Goal: Check status: Check status

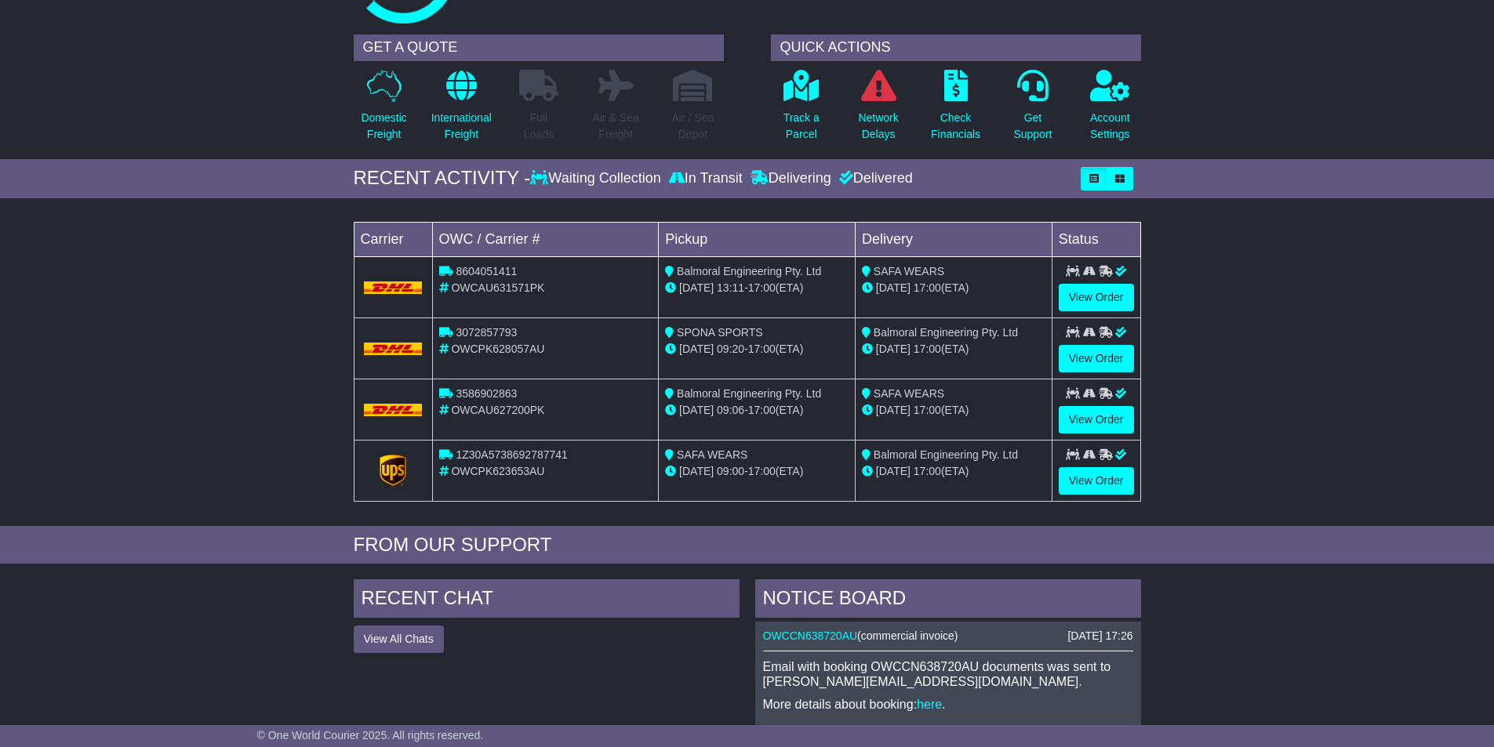
scroll to position [392, 0]
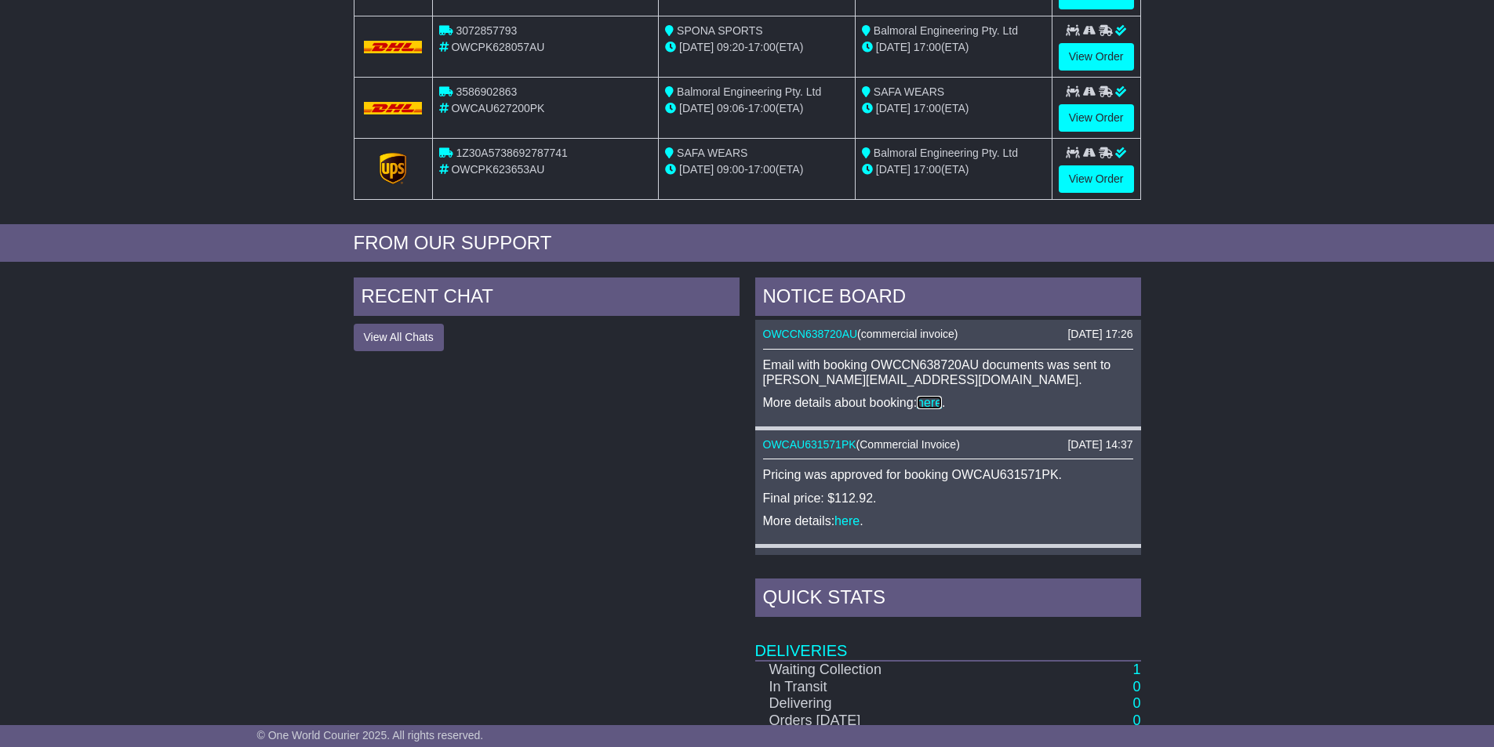
click at [935, 402] on link "here" at bounding box center [929, 402] width 25 height 13
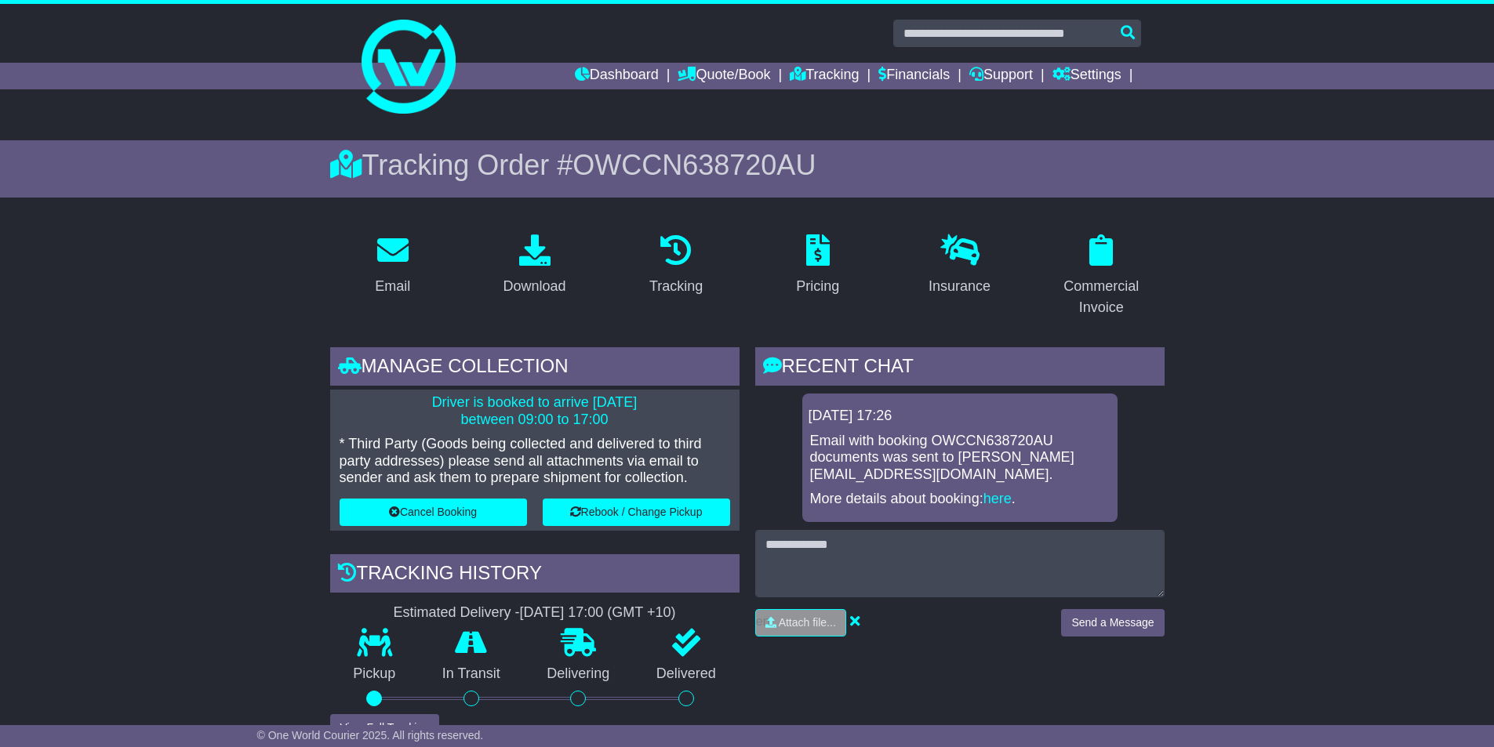
click at [627, 419] on p "Driver is booked to arrive [DATE] between 09:00 to 17:00" at bounding box center [535, 412] width 391 height 34
drag, startPoint x: 611, startPoint y: 421, endPoint x: 536, endPoint y: 418, distance: 74.6
click at [544, 419] on p "Driver is booked to arrive 27 Aug 2025 between 09:00 to 17:00" at bounding box center [535, 412] width 391 height 34
click at [456, 408] on p "Driver is booked to arrive 27 Aug 2025 between 09:00 to 17:00" at bounding box center [535, 412] width 391 height 34
drag, startPoint x: 417, startPoint y: 400, endPoint x: 608, endPoint y: 420, distance: 191.7
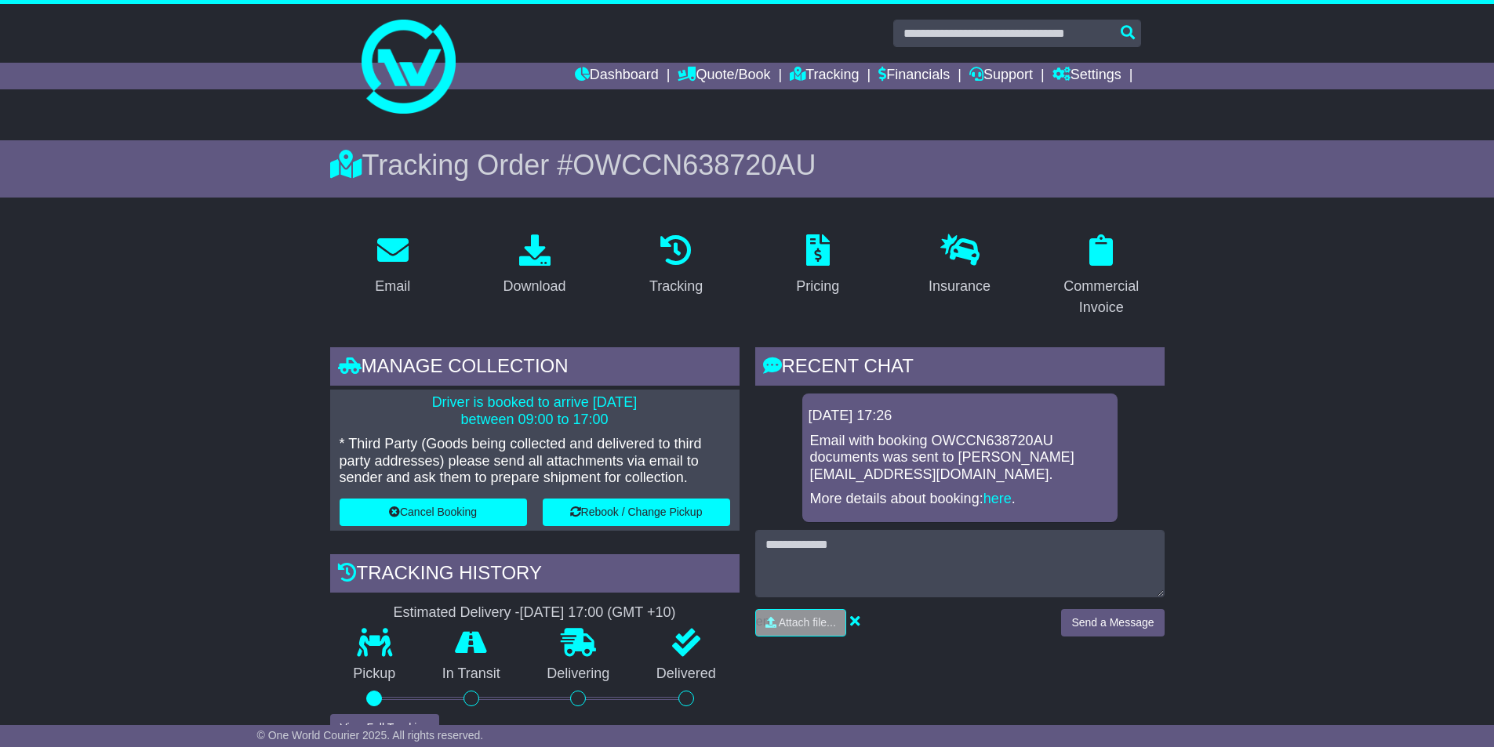
click at [608, 420] on p "Driver is booked to arrive 27 Aug 2025 between 09:00 to 17:00" at bounding box center [535, 412] width 391 height 34
click at [475, 427] on p "Driver is booked to arrive 27 Aug 2025 between 09:00 to 17:00" at bounding box center [535, 412] width 391 height 34
click at [511, 416] on p "Driver is booked to arrive 27 Aug 2025 between 09:00 to 17:00" at bounding box center [535, 412] width 391 height 34
drag, startPoint x: 608, startPoint y: 414, endPoint x: 636, endPoint y: 419, distance: 28.6
click at [609, 414] on p "Driver is booked to arrive 27 Aug 2025 between 09:00 to 17:00" at bounding box center [535, 412] width 391 height 34
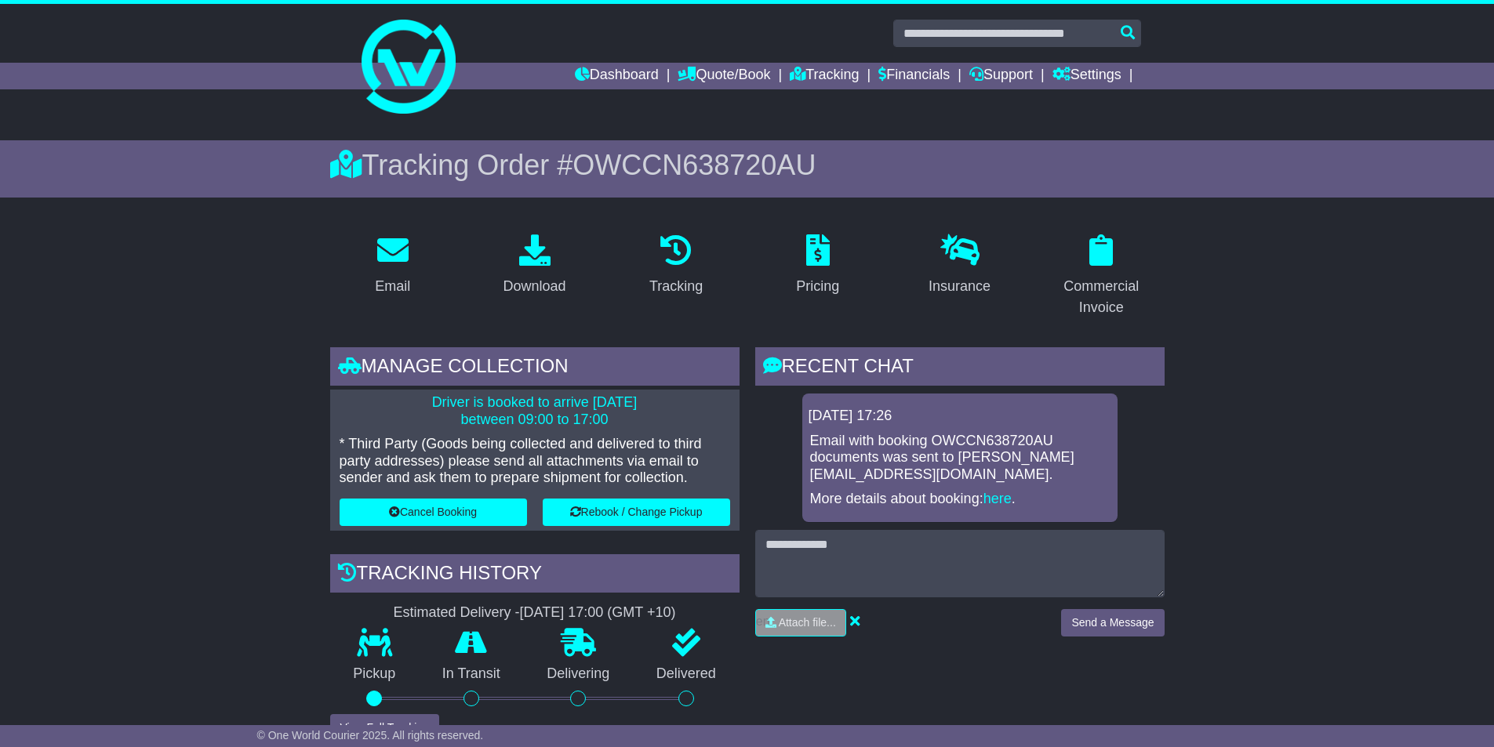
click at [664, 420] on p "Driver is booked to arrive 27 Aug 2025 between 09:00 to 17:00" at bounding box center [535, 412] width 391 height 34
click at [512, 464] on p "* Third Party (Goods being collected and delivered to third party addresses) pl…" at bounding box center [535, 461] width 391 height 51
drag, startPoint x: 497, startPoint y: 613, endPoint x: 662, endPoint y: 615, distance: 164.7
click at [662, 615] on div "Estimated Delivery - 29 Aug 2025 - 17:00 (GMT +10)" at bounding box center [534, 613] width 409 height 17
click at [456, 614] on div "Estimated Delivery - 29 Aug 2025 - 17:00 (GMT +10)" at bounding box center [534, 613] width 409 height 17
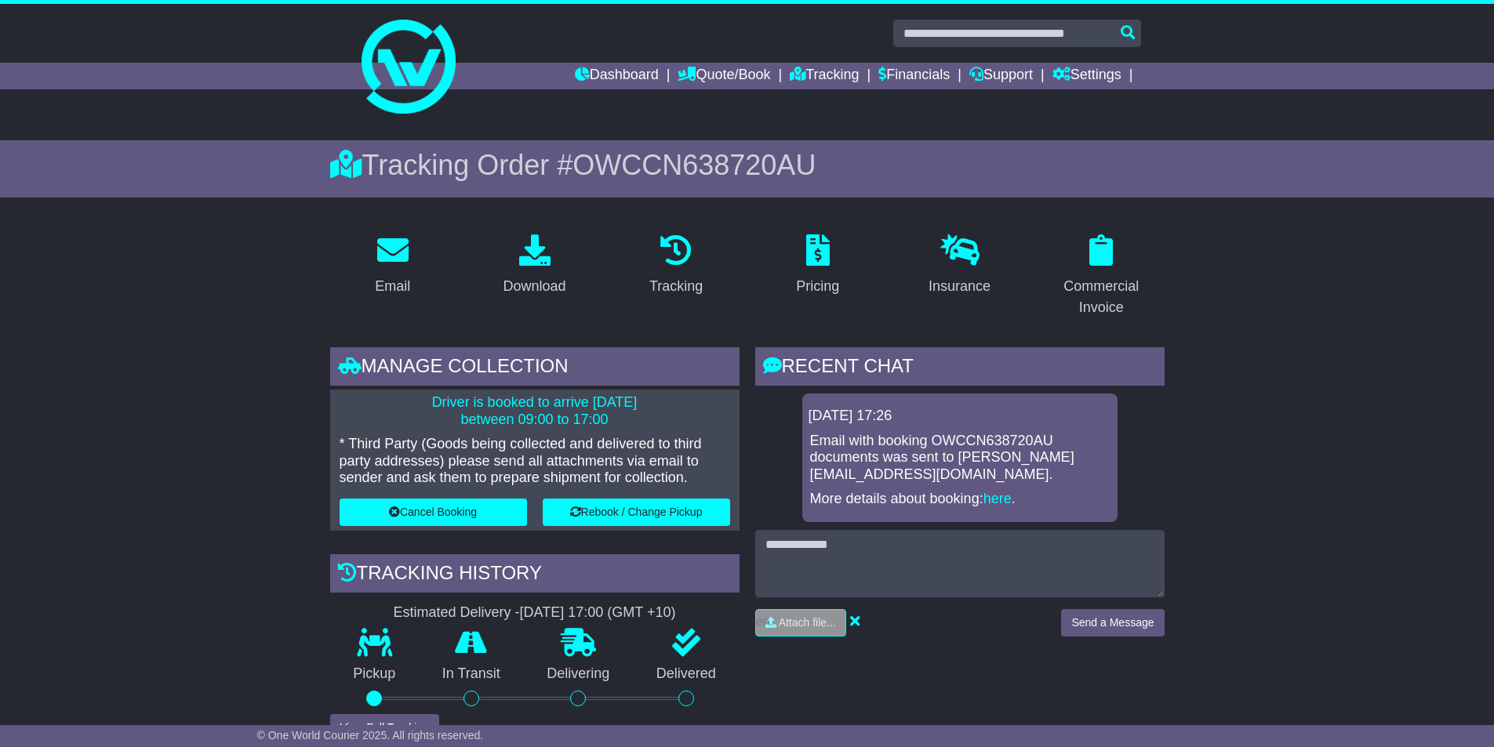
drag, startPoint x: 373, startPoint y: 613, endPoint x: 606, endPoint y: 608, distance: 233.0
click at [606, 608] on div "Estimated Delivery - 29 Aug 2025 - 17:00 (GMT +10)" at bounding box center [534, 613] width 409 height 17
click at [469, 455] on p "* Third Party (Goods being collected and delivered to third party addresses) pl…" at bounding box center [535, 461] width 391 height 51
drag, startPoint x: 344, startPoint y: 440, endPoint x: 451, endPoint y: 442, distance: 106.7
click at [451, 442] on p "* Third Party (Goods being collected and delivered to third party addresses) pl…" at bounding box center [535, 461] width 391 height 51
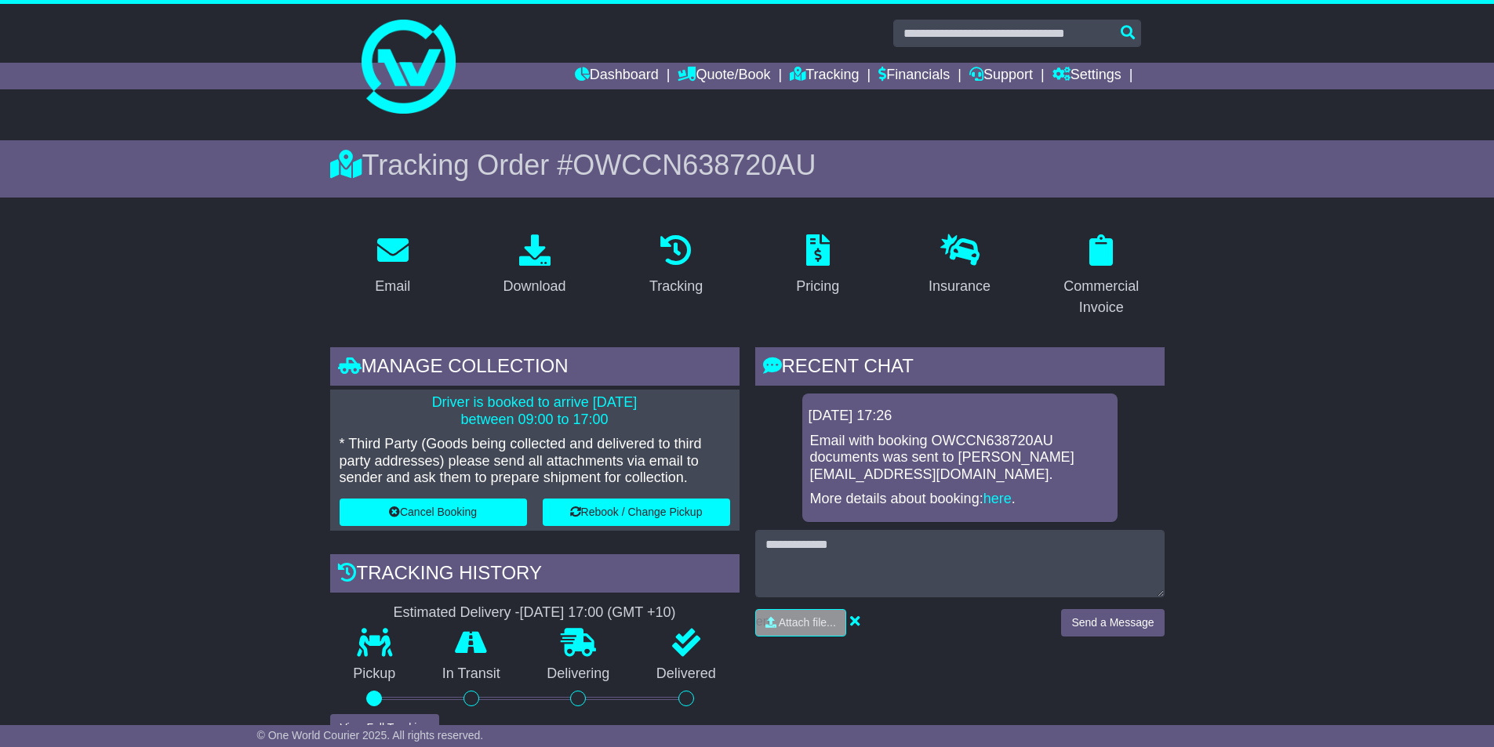
click at [551, 445] on p "* Third Party (Goods being collected and delivered to third party addresses) pl…" at bounding box center [535, 461] width 391 height 51
drag, startPoint x: 414, startPoint y: 392, endPoint x: 616, endPoint y: 420, distance: 204.3
click at [616, 420] on div "Driver is booked to arrive 27 Aug 2025 between 09:00 to 17:00 * Third Party (Go…" at bounding box center [534, 460] width 409 height 141
click at [496, 457] on p "* Third Party (Goods being collected and delivered to third party addresses) pl…" at bounding box center [535, 461] width 391 height 51
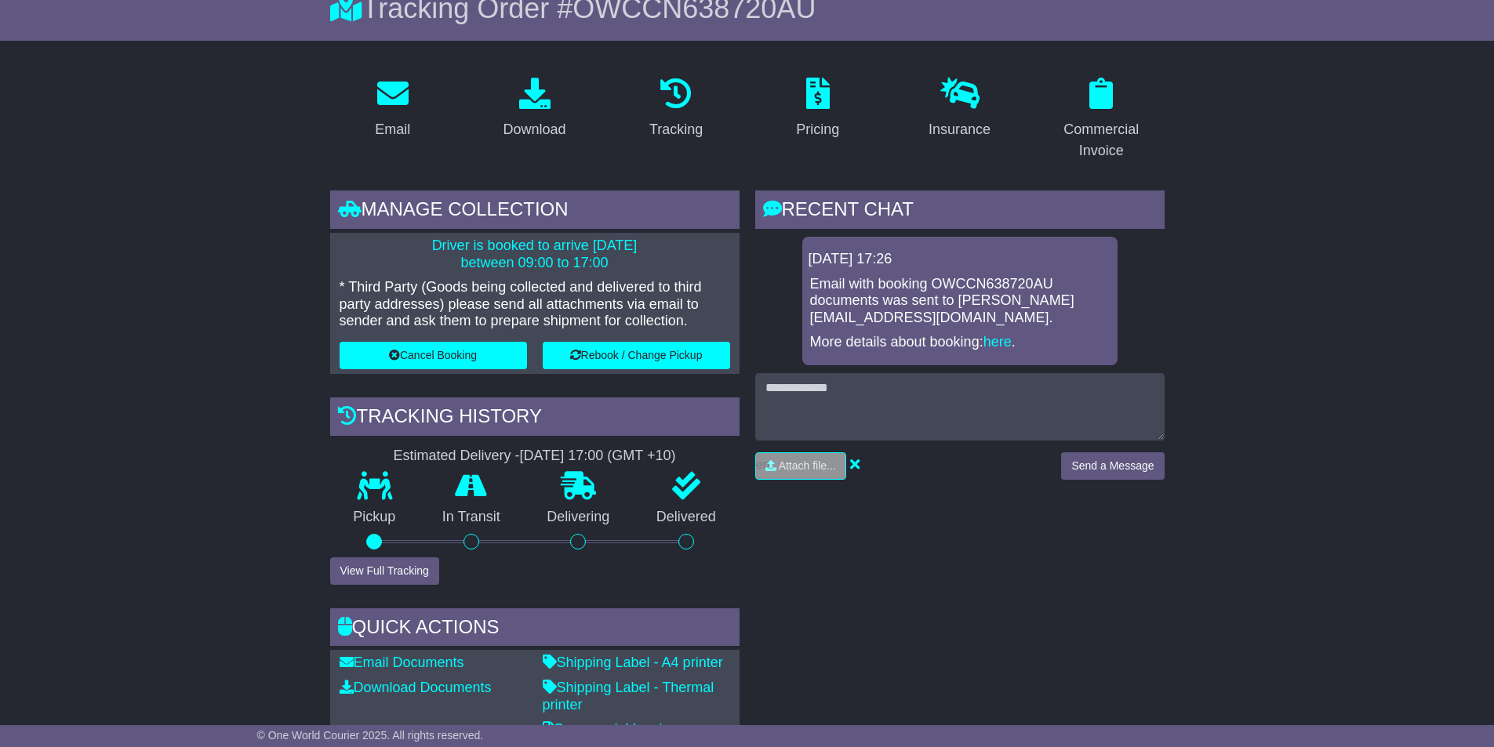
scroll to position [235, 0]
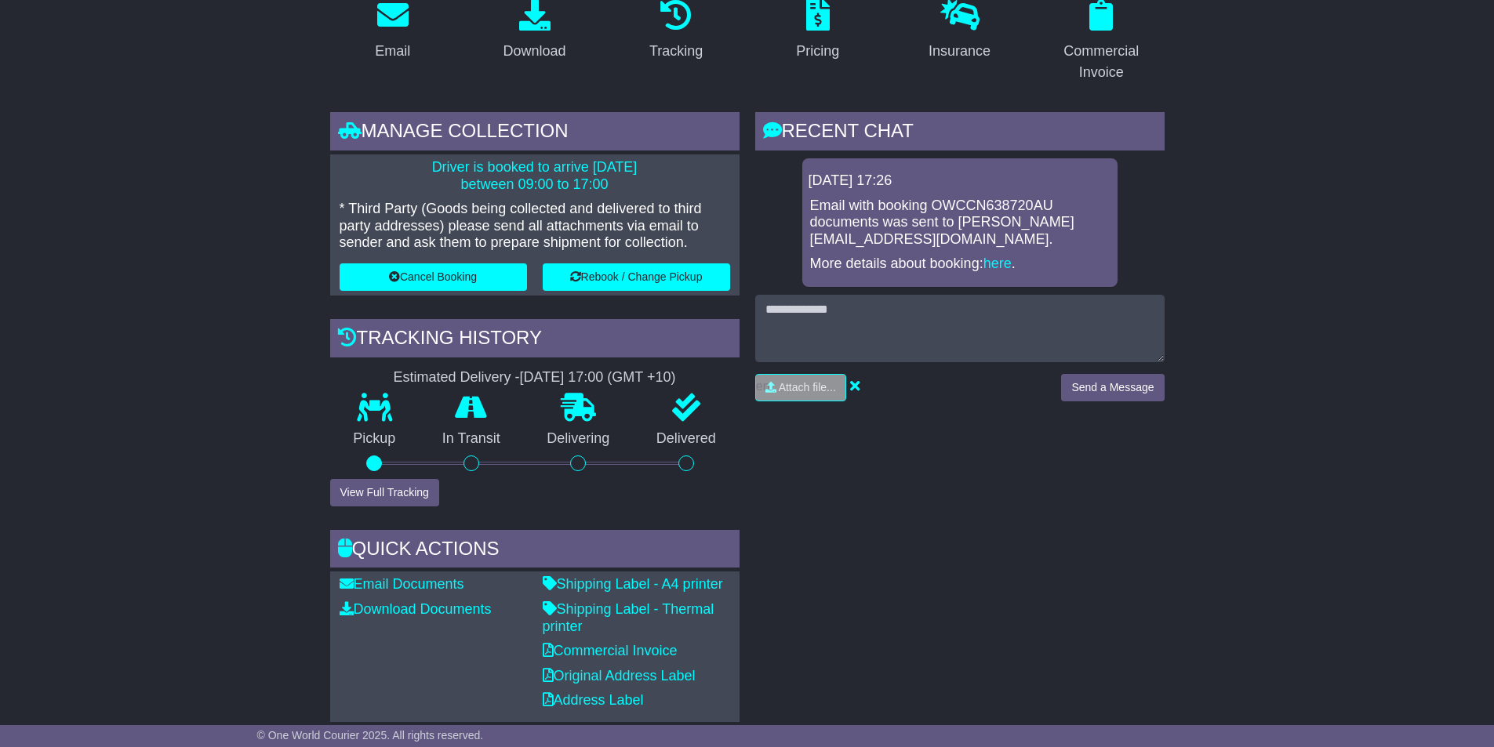
click at [531, 245] on p "* Third Party (Goods being collected and delivered to third party addresses) pl…" at bounding box center [535, 226] width 391 height 51
click at [385, 491] on button "View Full Tracking" at bounding box center [384, 492] width 109 height 27
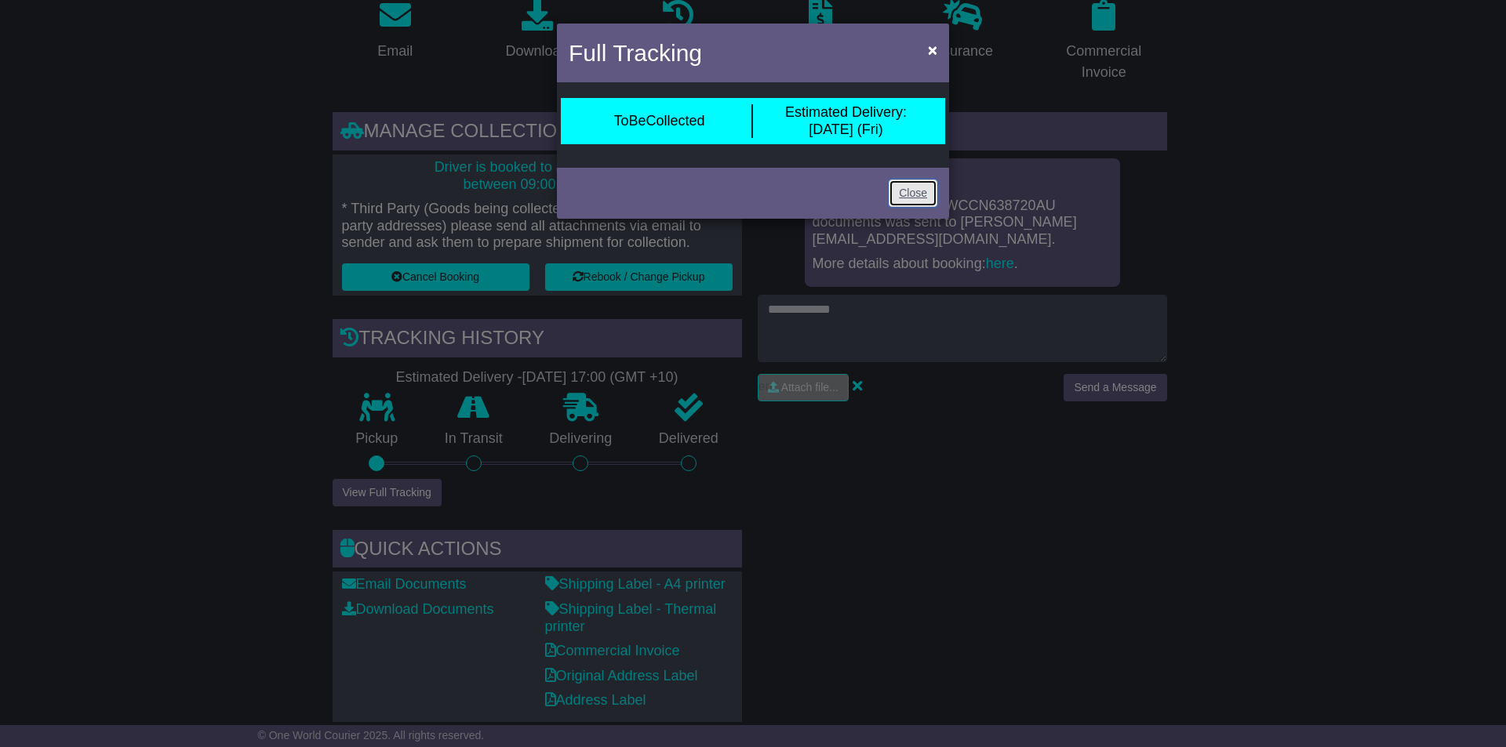
click at [914, 191] on link "Close" at bounding box center [913, 193] width 49 height 27
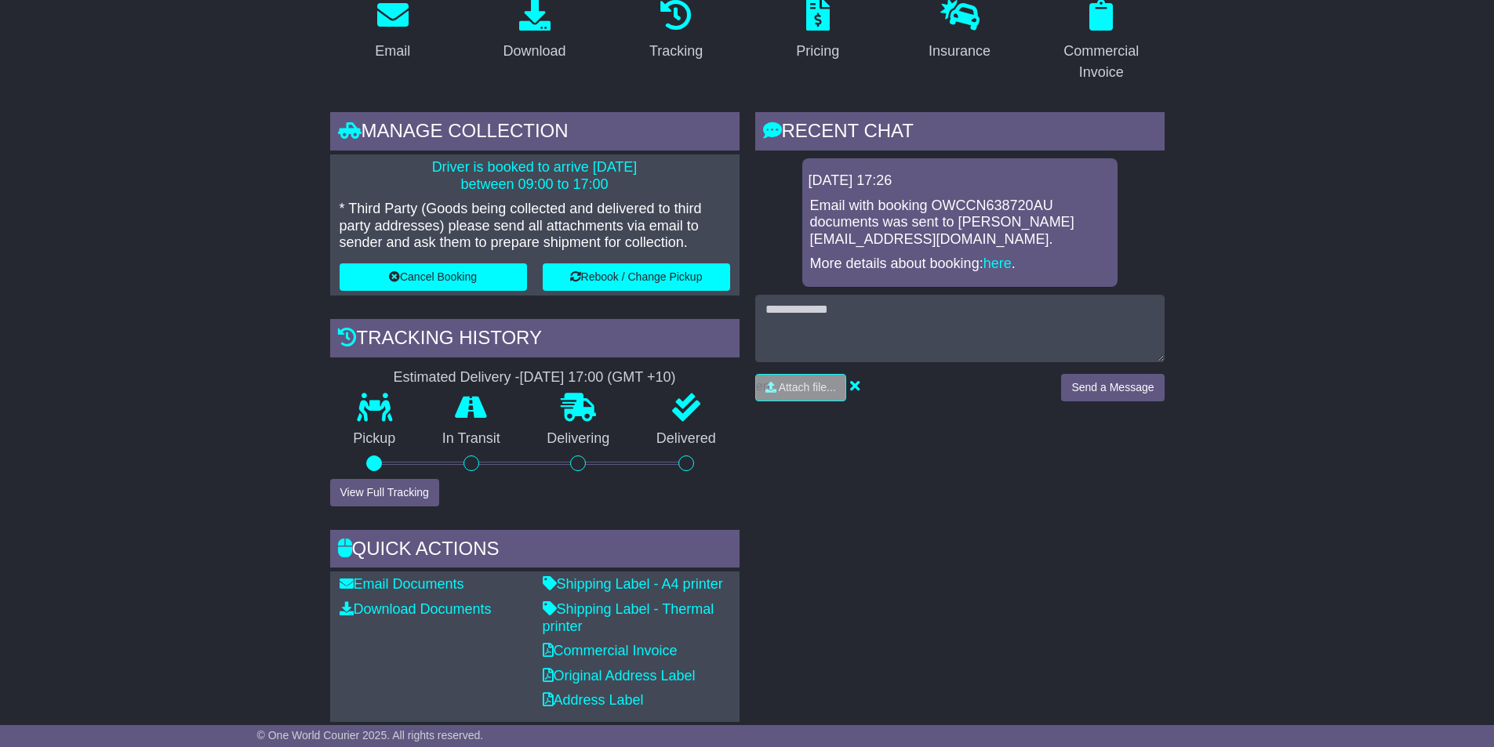
click at [940, 558] on div "RECENT CHAT Loading... No messages 26 Aug 2025 17:26 Email with booking OWCCN63…" at bounding box center [959, 417] width 425 height 610
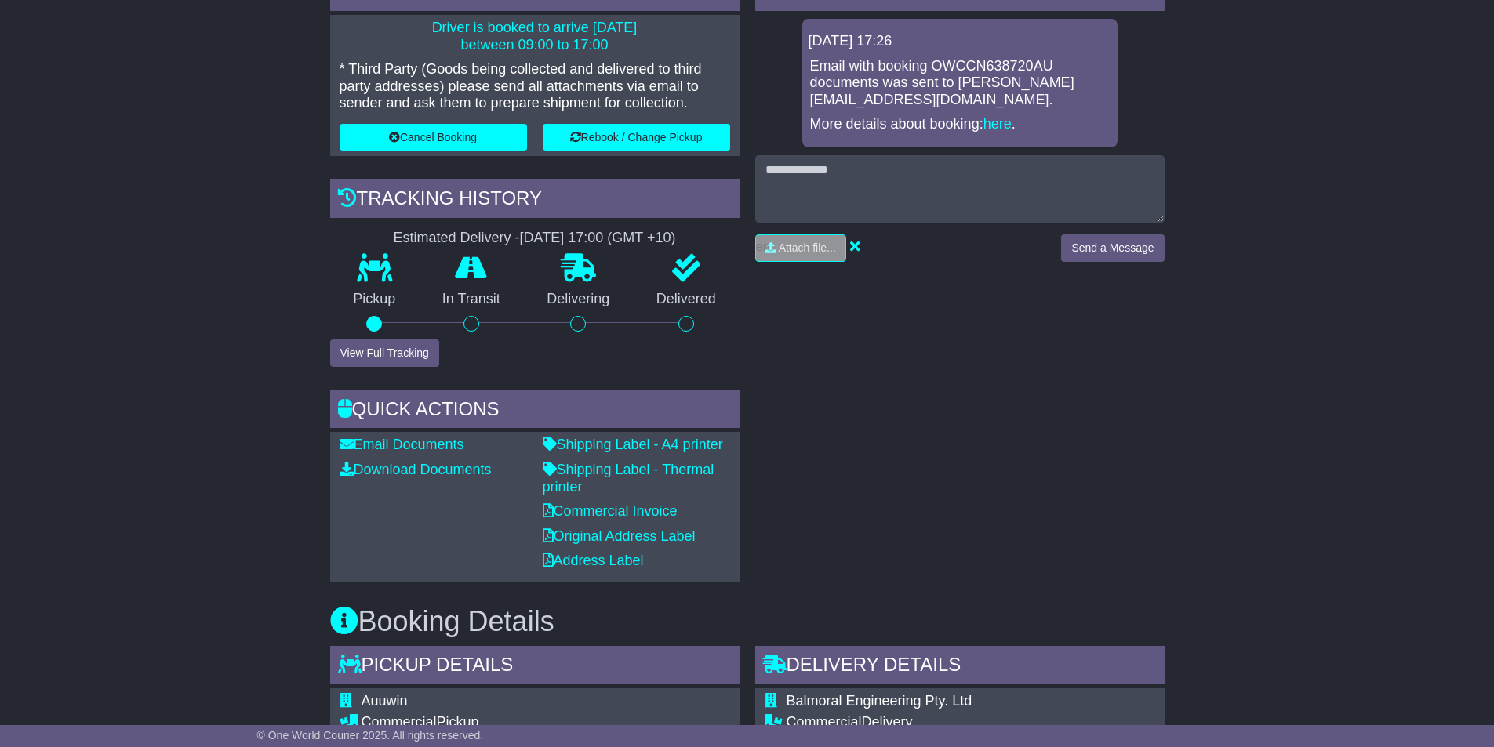
scroll to position [392, 0]
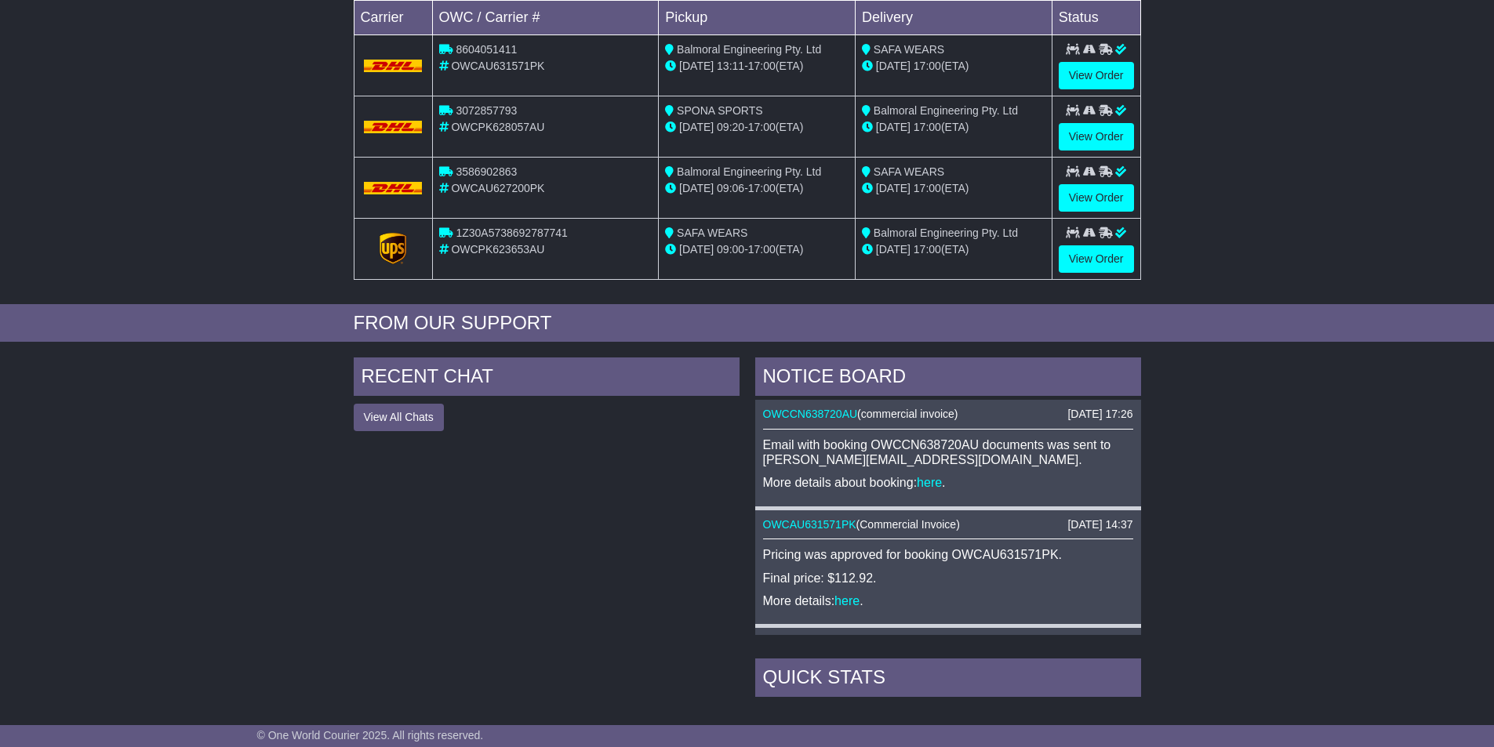
scroll to position [314, 0]
click at [929, 482] on link "here" at bounding box center [929, 481] width 25 height 13
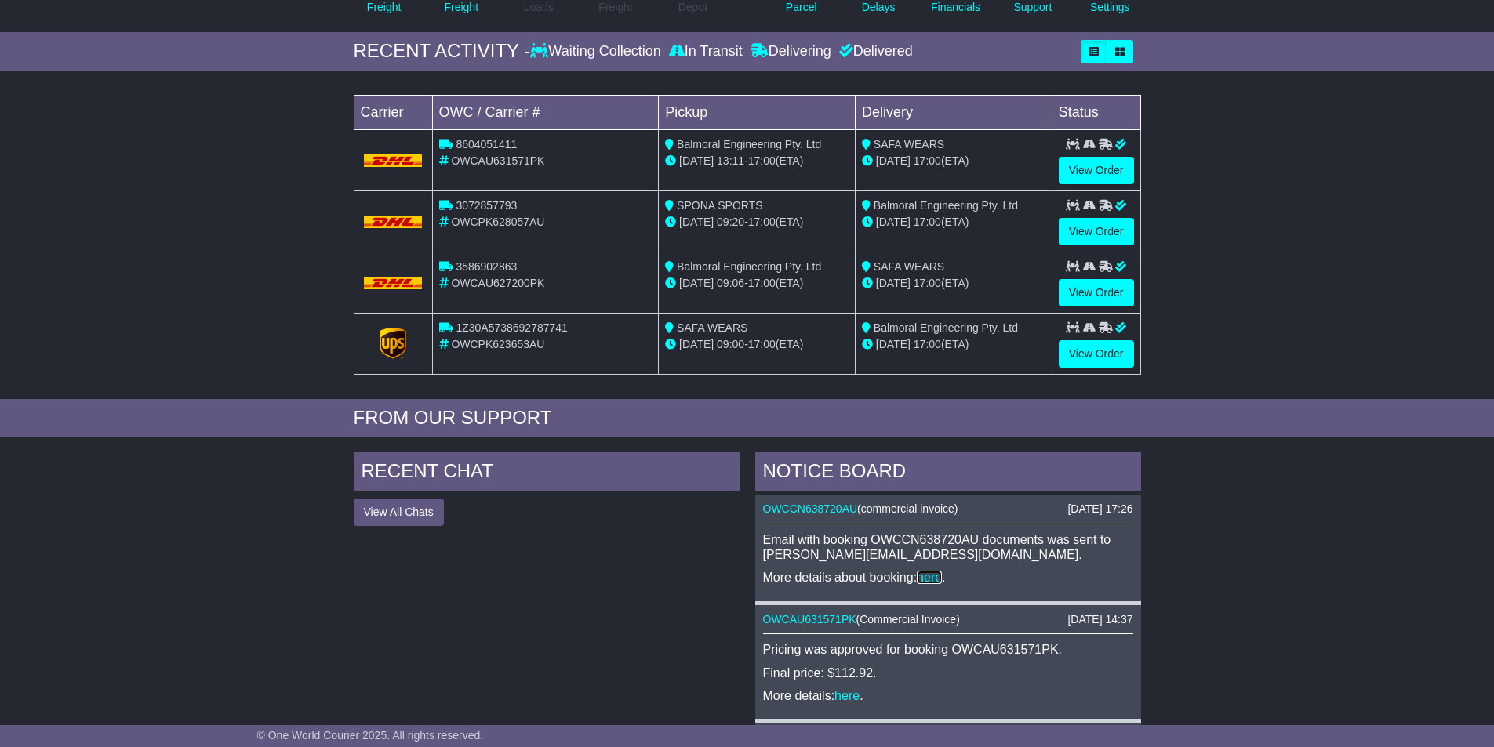
scroll to position [0, 0]
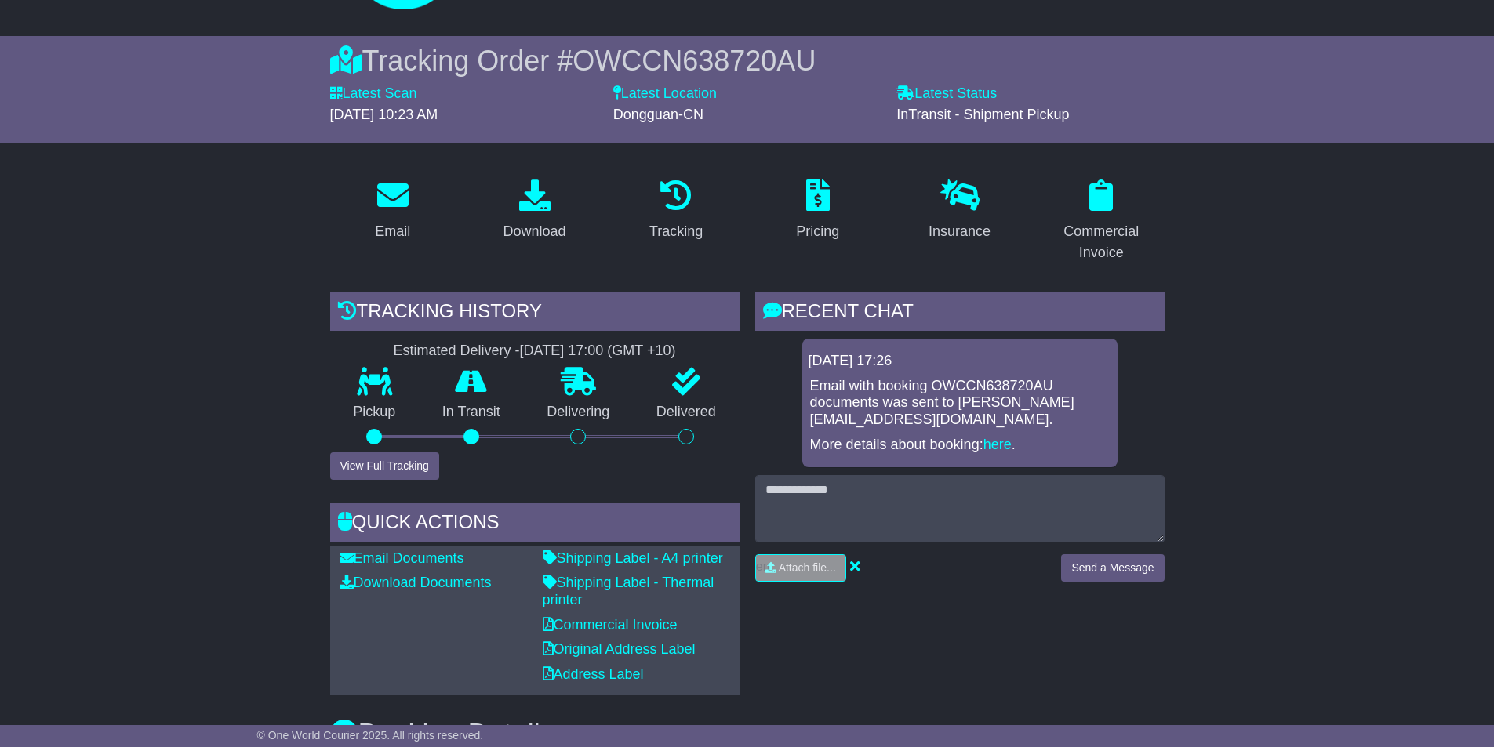
scroll to position [157, 0]
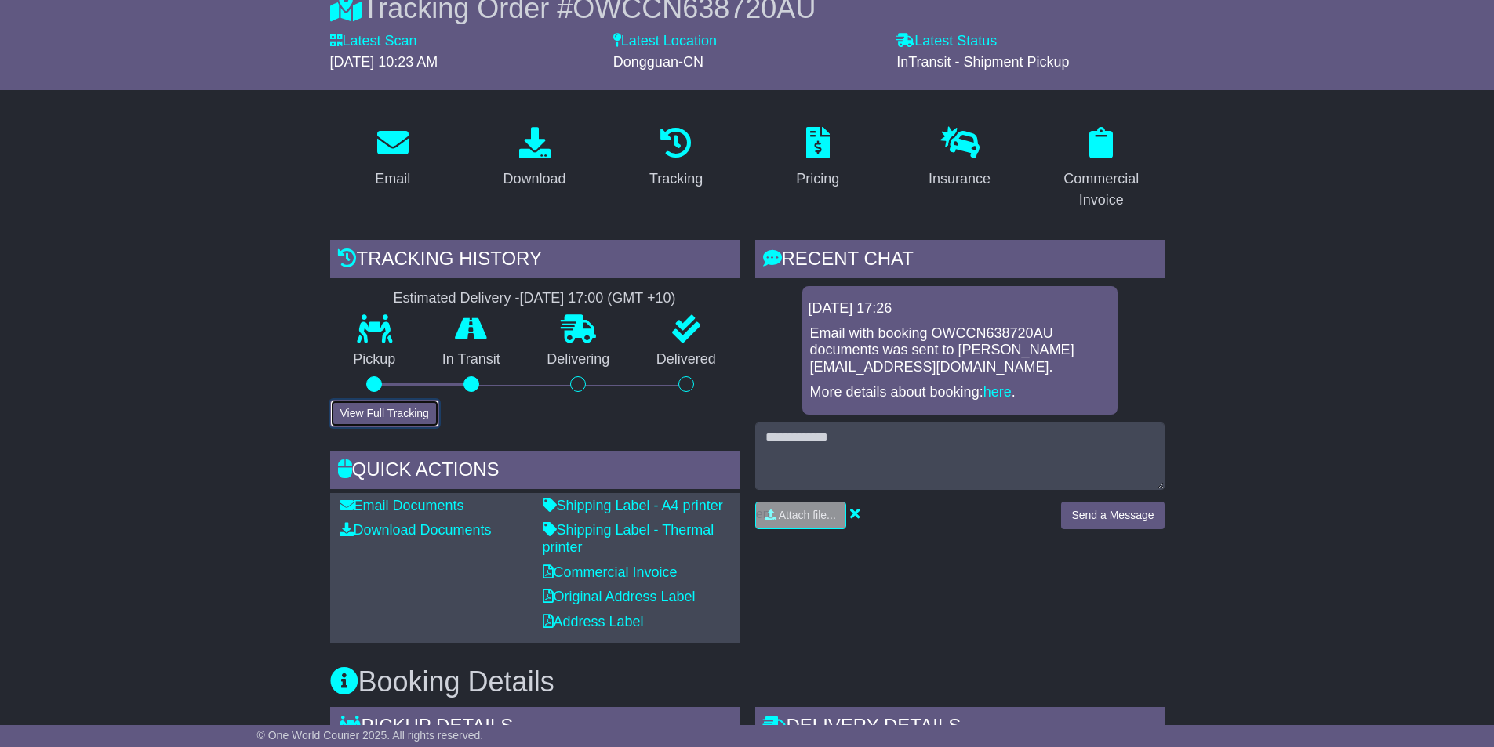
click at [375, 402] on button "View Full Tracking" at bounding box center [384, 413] width 109 height 27
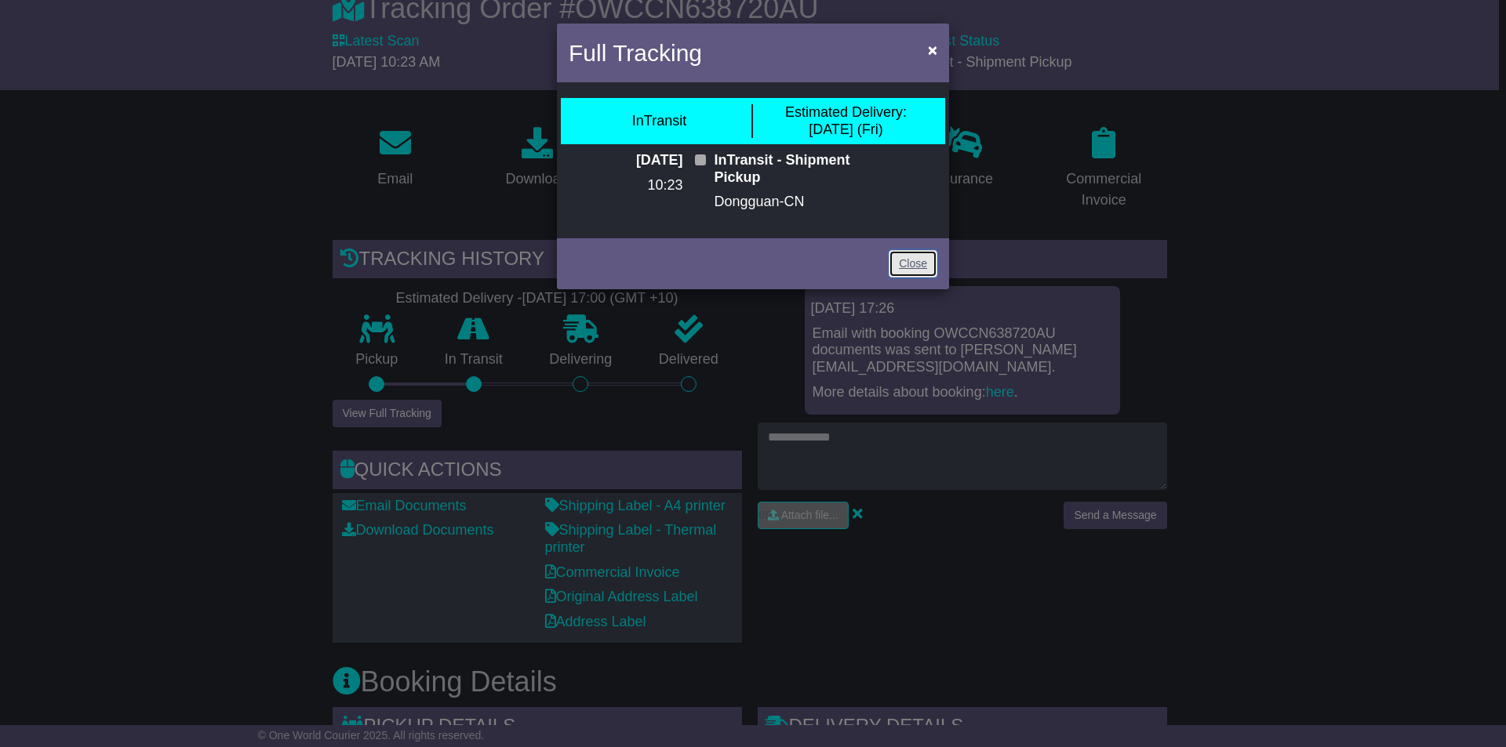
click at [920, 270] on link "Close" at bounding box center [913, 263] width 49 height 27
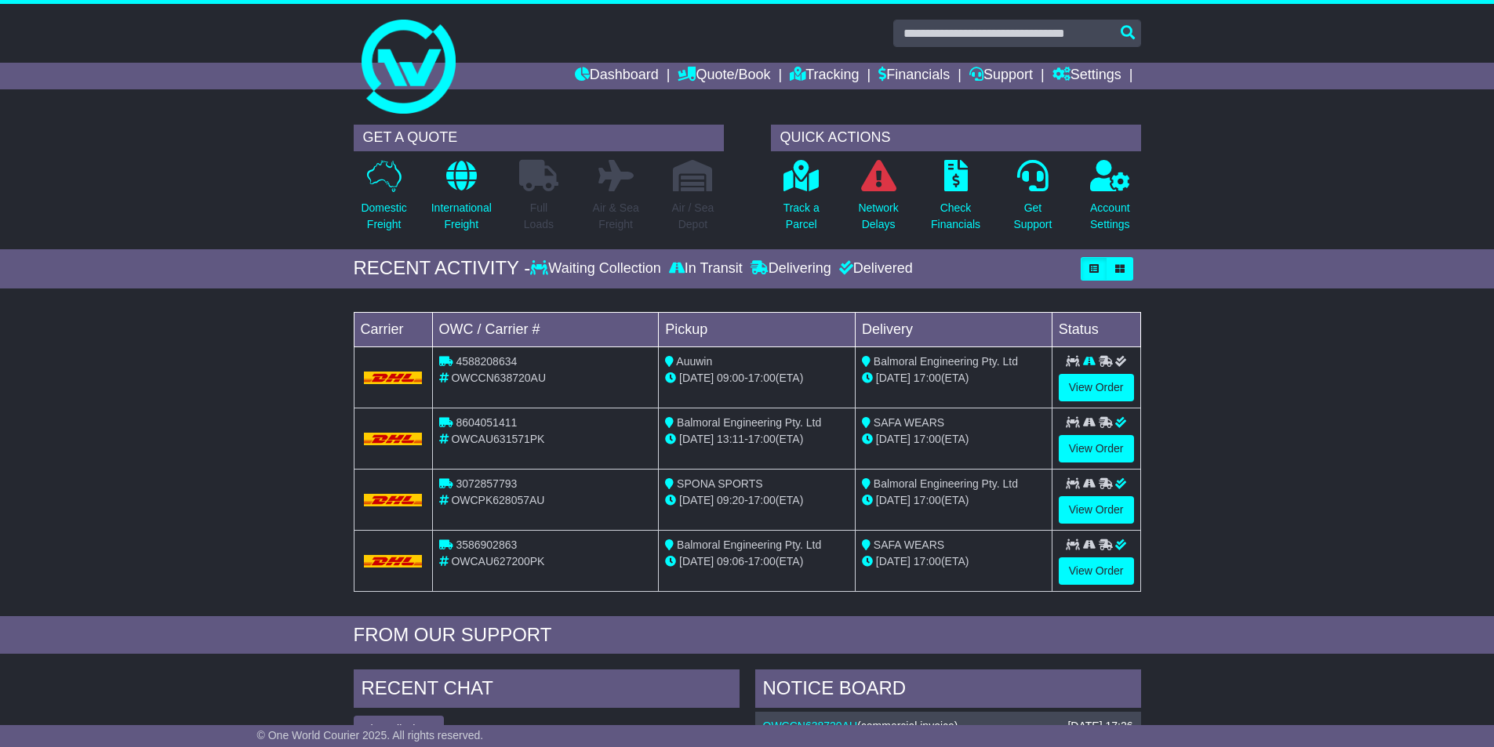
click at [1289, 423] on div "Loading... No bookings found Carrier OWC / Carrier # Pickup Delivery Status 458…" at bounding box center [747, 456] width 1494 height 320
click at [1107, 390] on link "View Order" at bounding box center [1096, 387] width 75 height 27
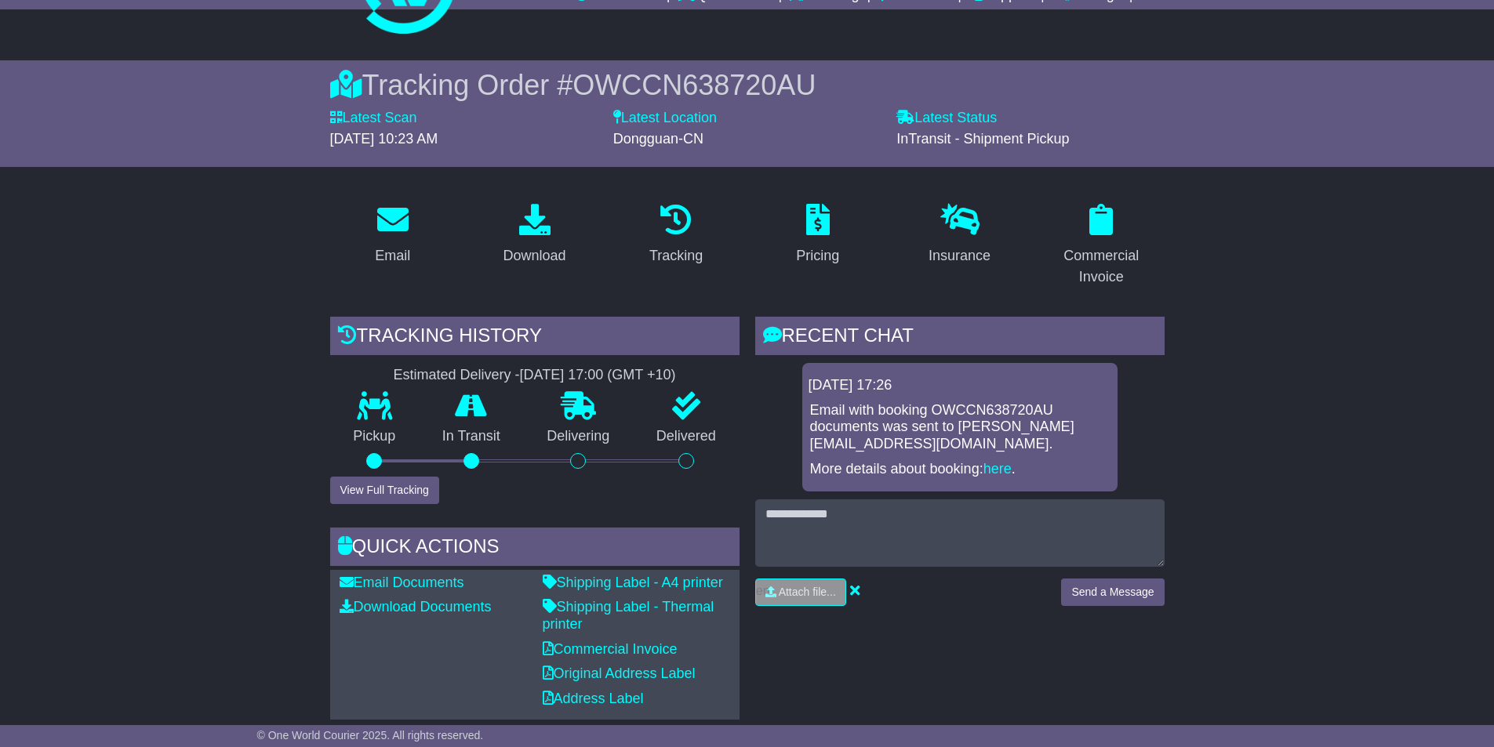
scroll to position [314, 0]
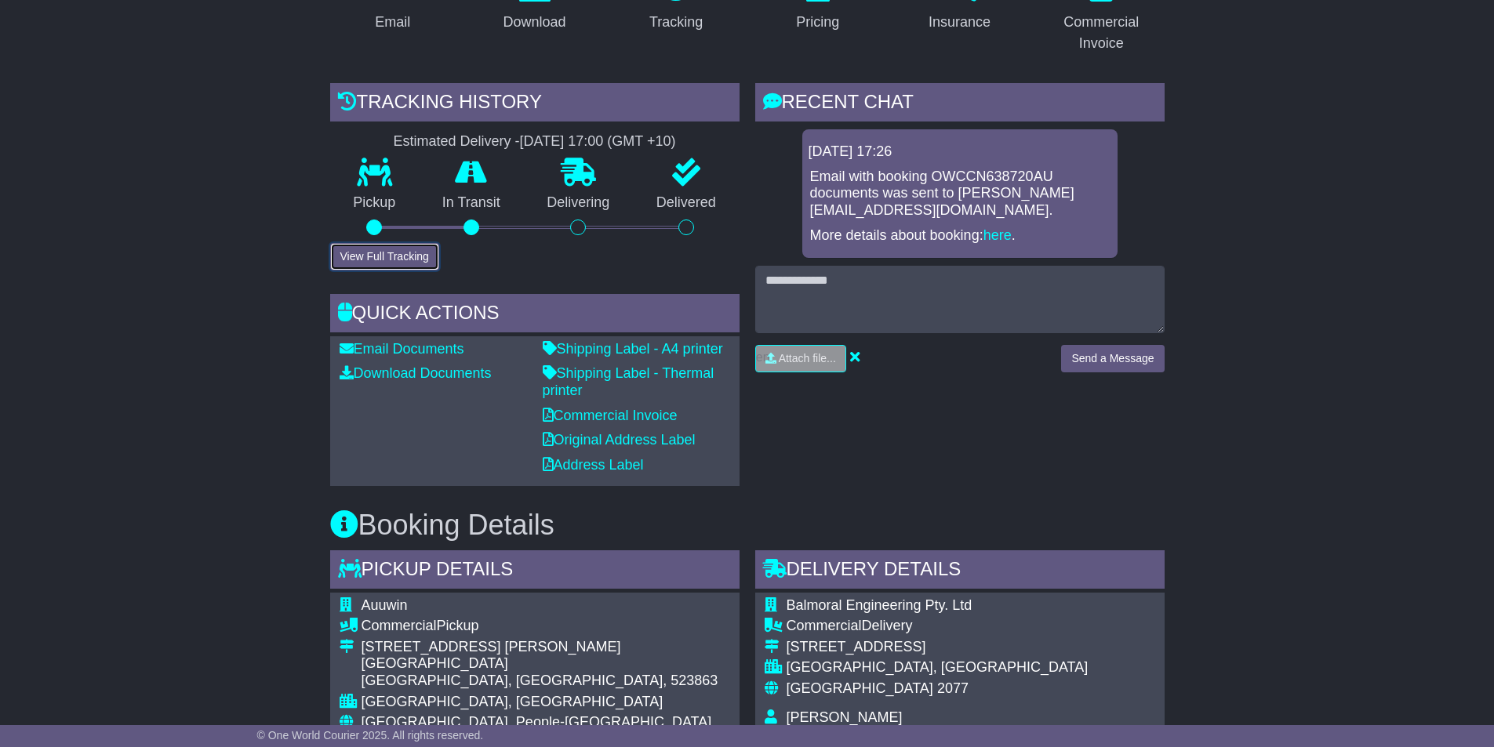
click at [376, 258] on button "View Full Tracking" at bounding box center [384, 256] width 109 height 27
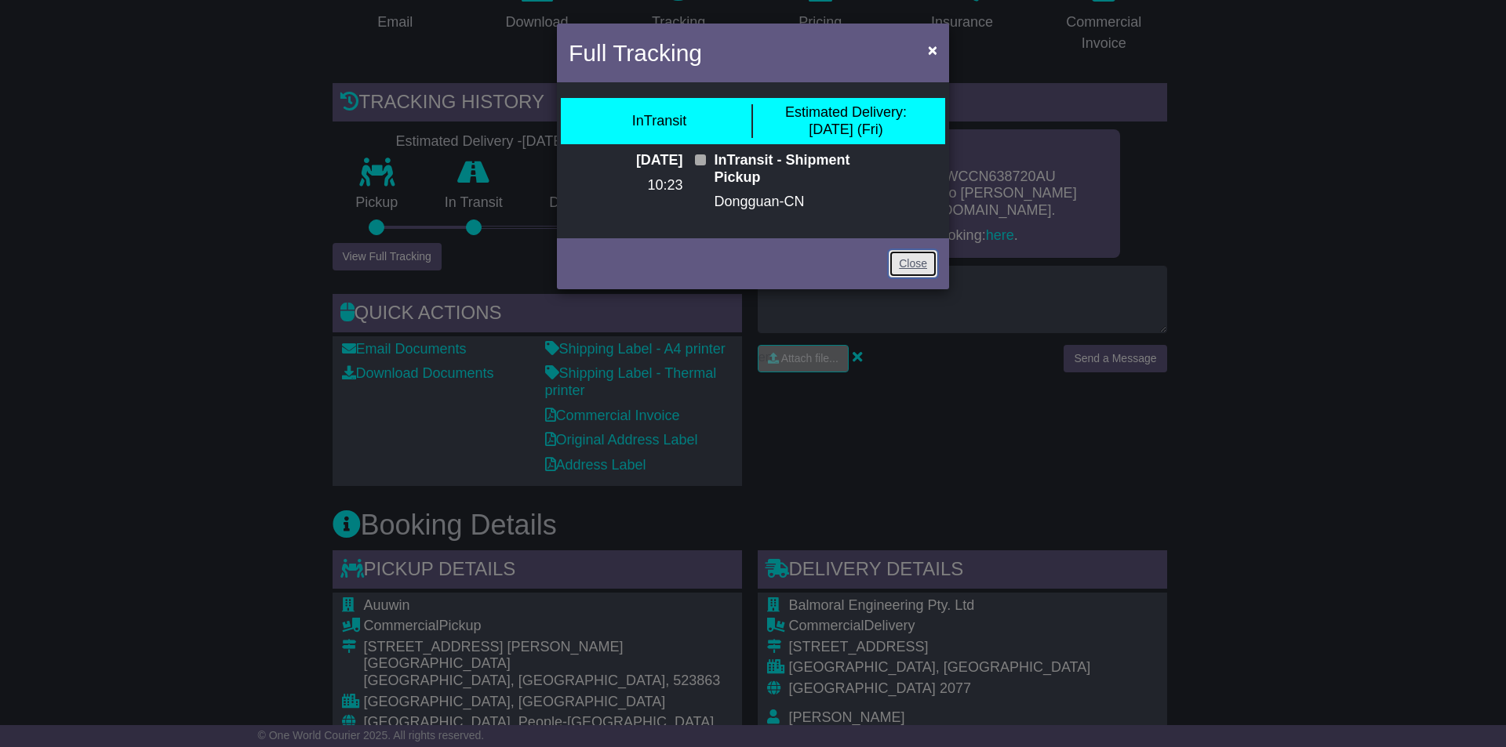
drag, startPoint x: 907, startPoint y: 260, endPoint x: 442, endPoint y: 104, distance: 490.1
click at [907, 260] on link "Close" at bounding box center [913, 263] width 49 height 27
